Goal: Browse casually: Explore the website without a specific task or goal

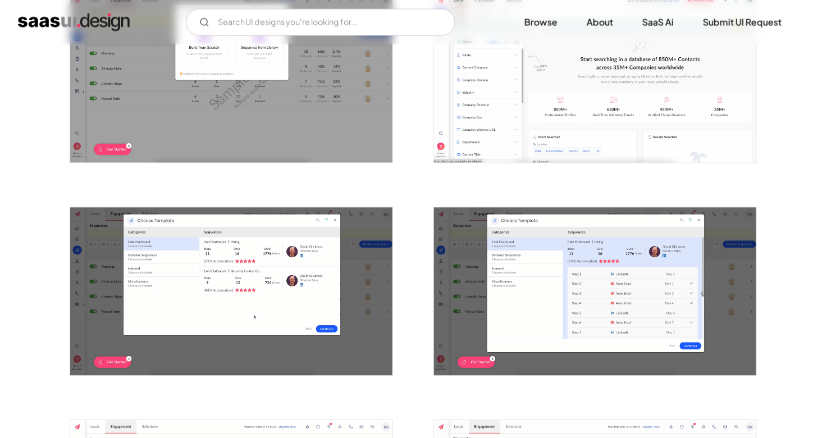
scroll to position [695, 0]
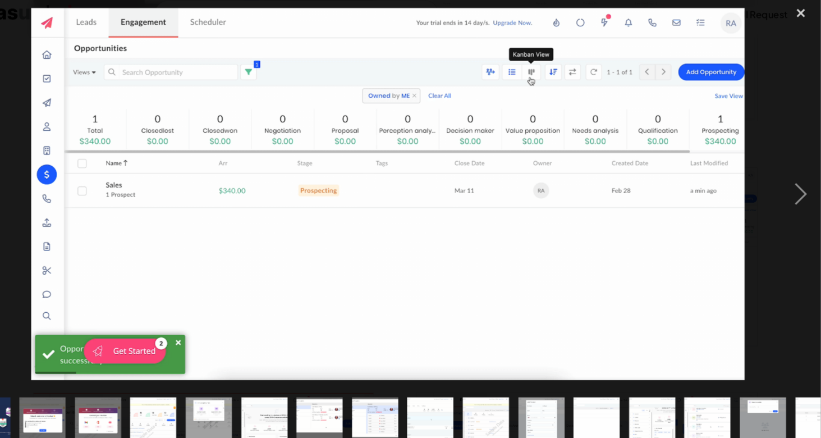
scroll to position [0, 501]
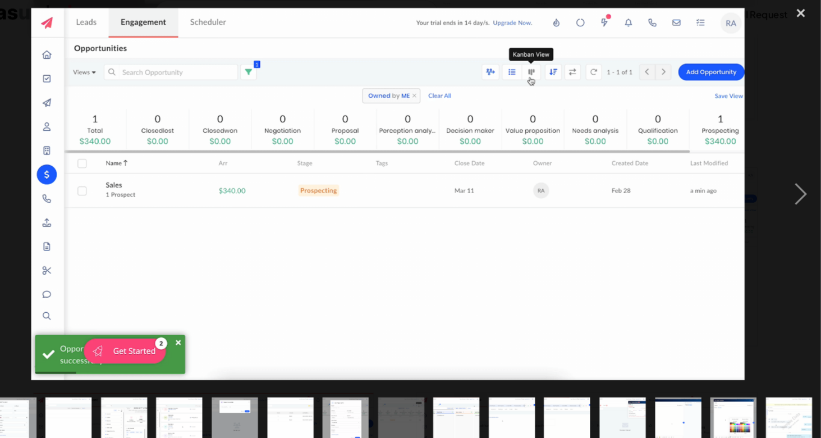
click at [378, 239] on img at bounding box center [410, 192] width 676 height 352
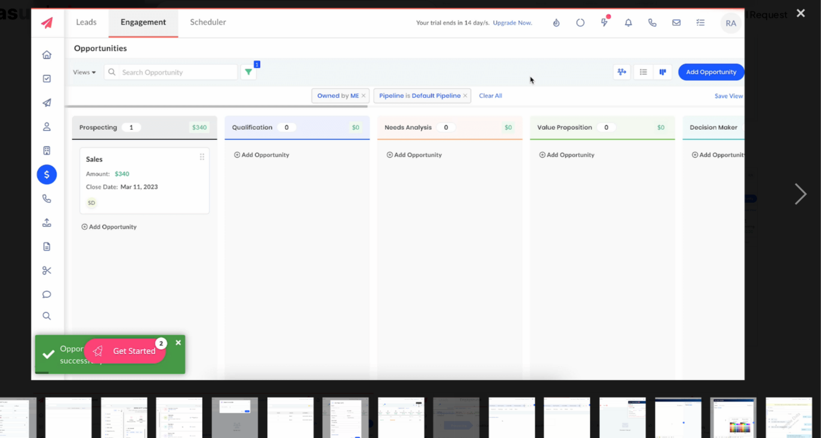
click at [378, 239] on img at bounding box center [410, 192] width 676 height 352
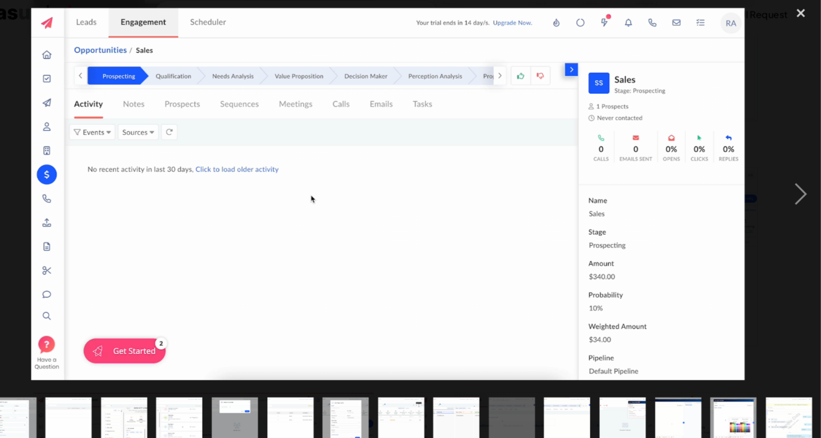
click at [378, 240] on img at bounding box center [410, 192] width 676 height 352
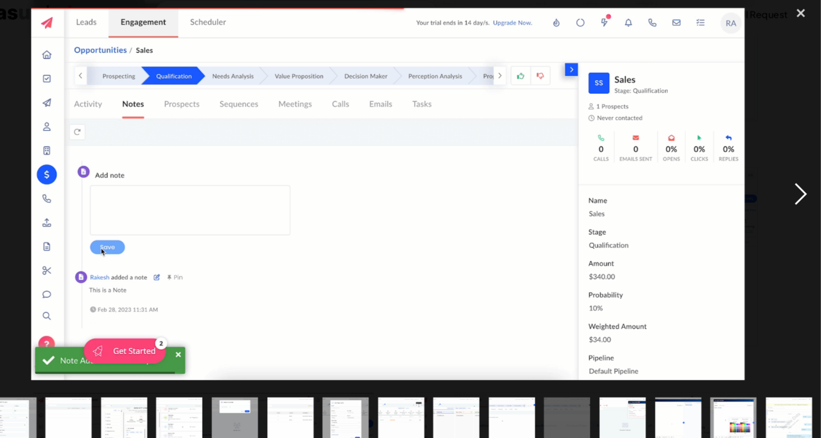
click at [800, 192] on div "next image" at bounding box center [802, 193] width 38 height 368
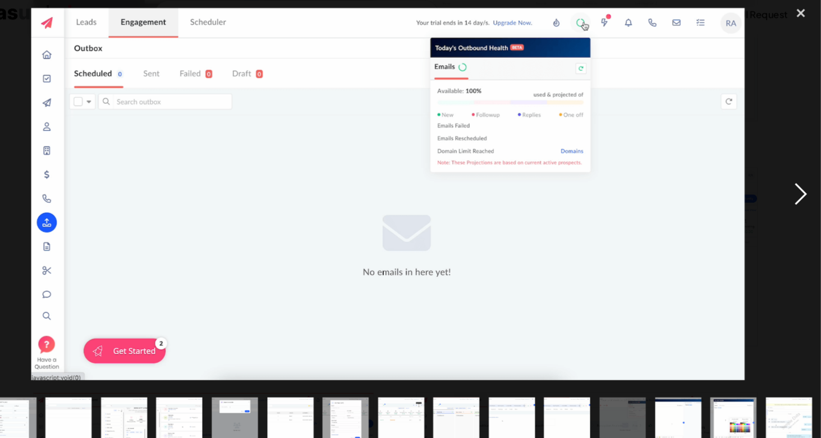
click at [800, 192] on div "next image" at bounding box center [802, 193] width 38 height 368
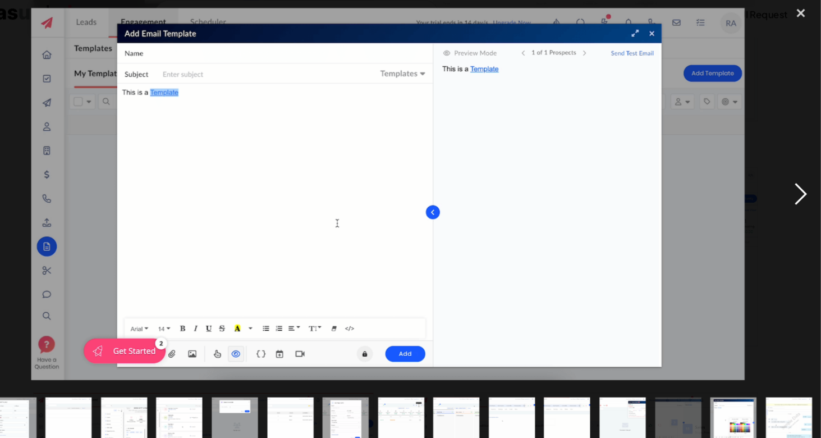
click at [800, 192] on div "next image" at bounding box center [802, 193] width 38 height 368
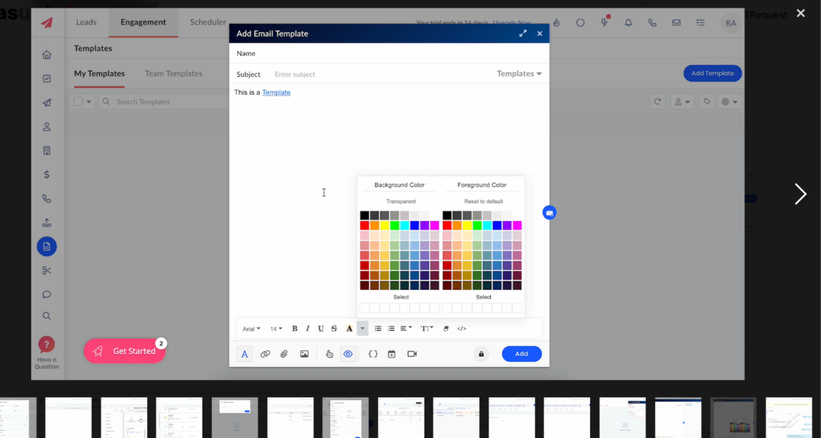
click at [800, 192] on div "next image" at bounding box center [802, 193] width 38 height 368
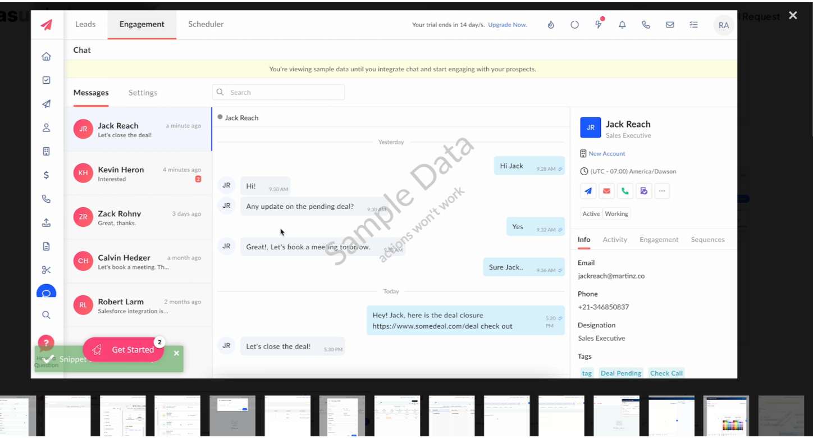
scroll to position [1799, 0]
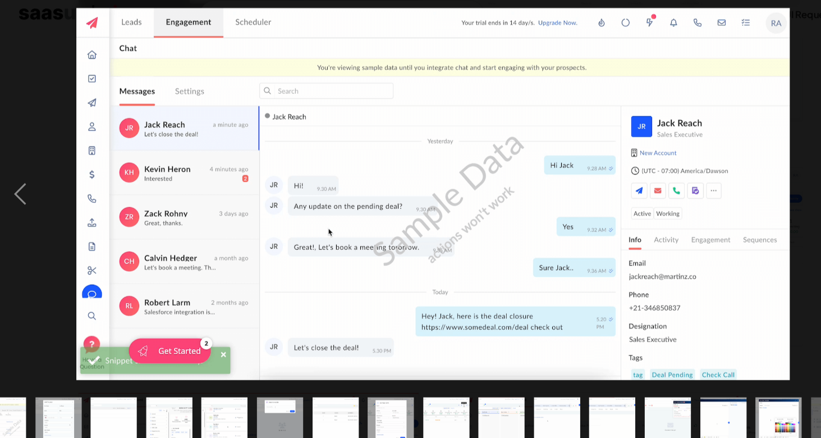
click at [758, 192] on div at bounding box center [410, 193] width 821 height 368
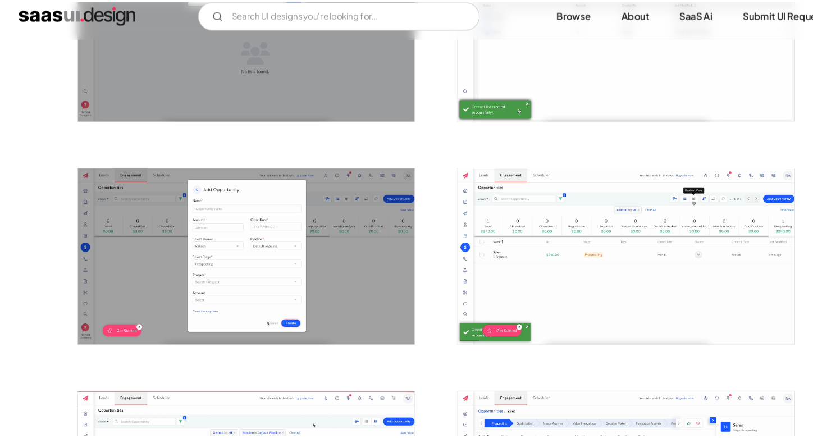
scroll to position [0, 0]
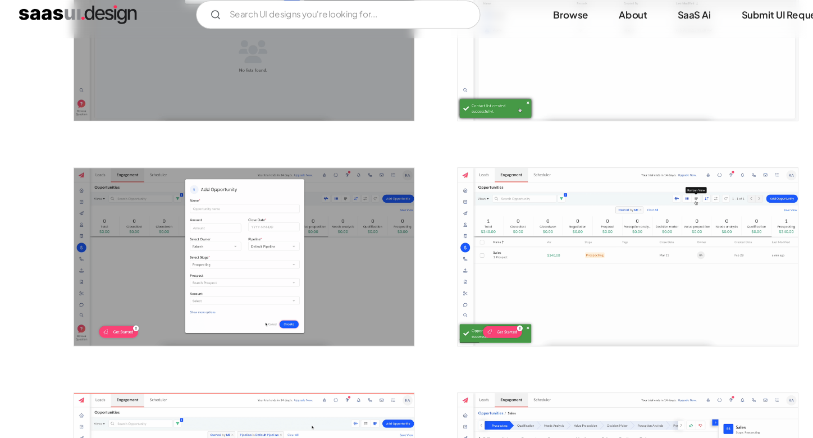
click at [649, 226] on img "open lightbox" at bounding box center [595, 252] width 322 height 168
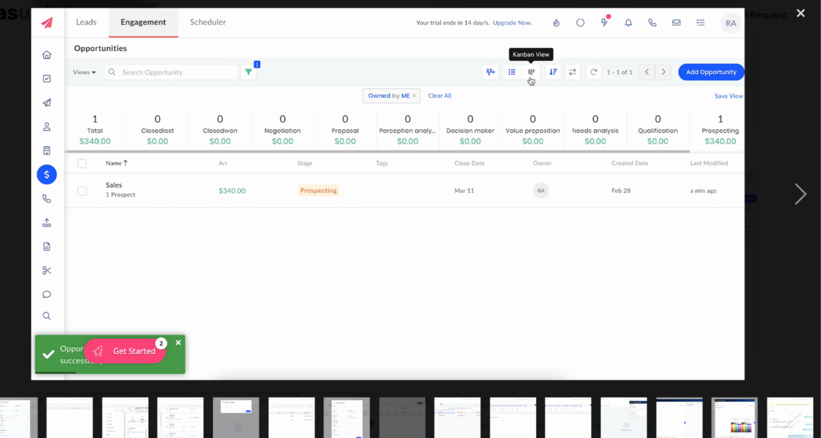
scroll to position [0, 501]
